Goal: Task Accomplishment & Management: Manage account settings

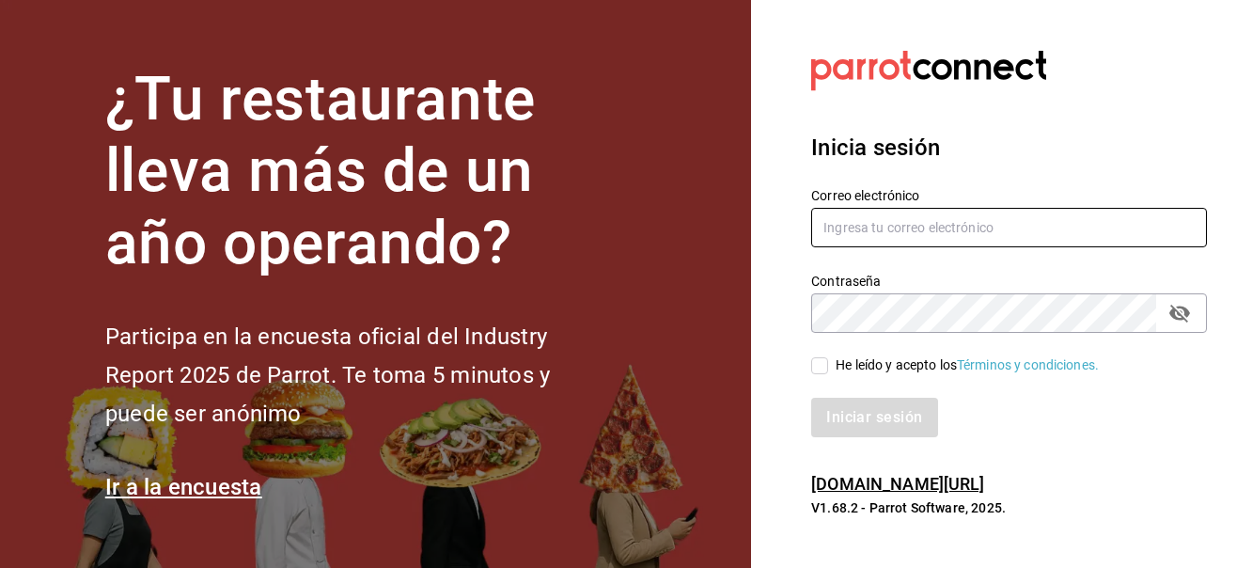
click at [907, 236] on input "text" at bounding box center [1009, 227] width 396 height 39
type input "[DOMAIN_NAME][EMAIL_ADDRESS][DOMAIN_NAME]"
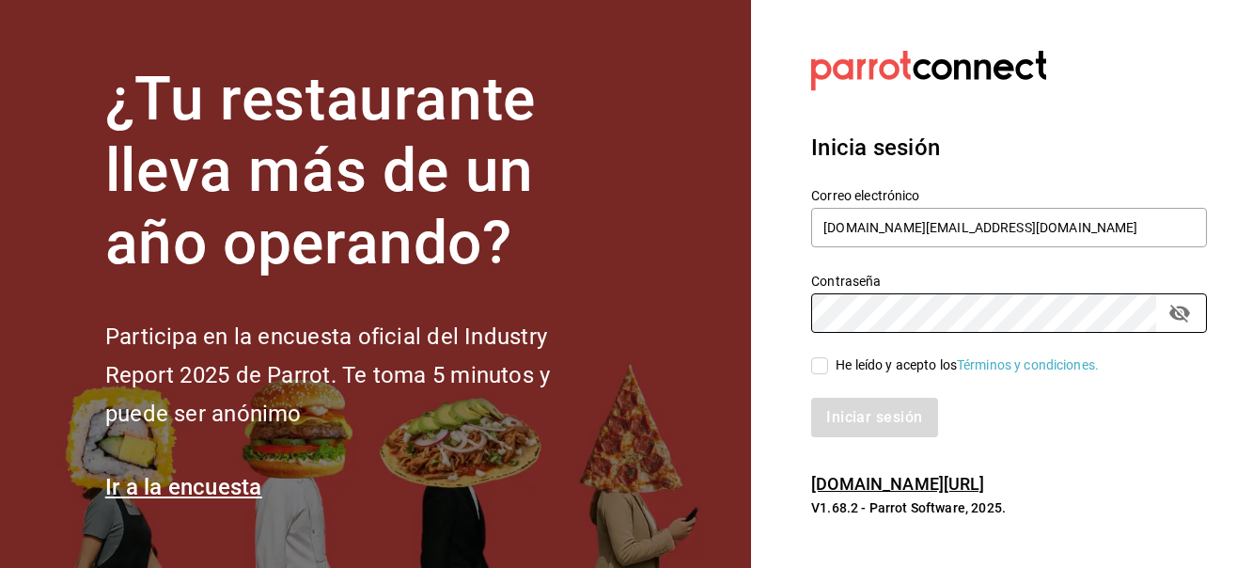
click at [1086, 145] on h3 "Inicia sesión" at bounding box center [1009, 148] width 396 height 34
